Goal: Submit feedback/report problem

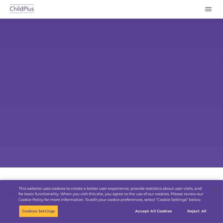
select select "MEDIUM"
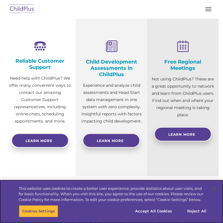
scroll to position [145, 0]
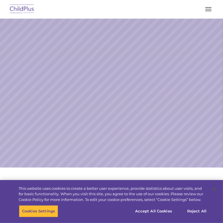
select select "MEDIUM"
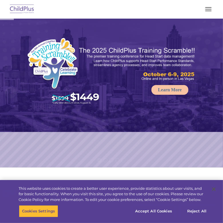
click at [212, 10] on button "button" at bounding box center [208, 9] width 12 height 9
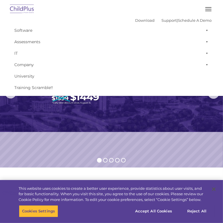
click at [207, 11] on span "button" at bounding box center [208, 11] width 6 height 1
